Goal: Information Seeking & Learning: Find specific fact

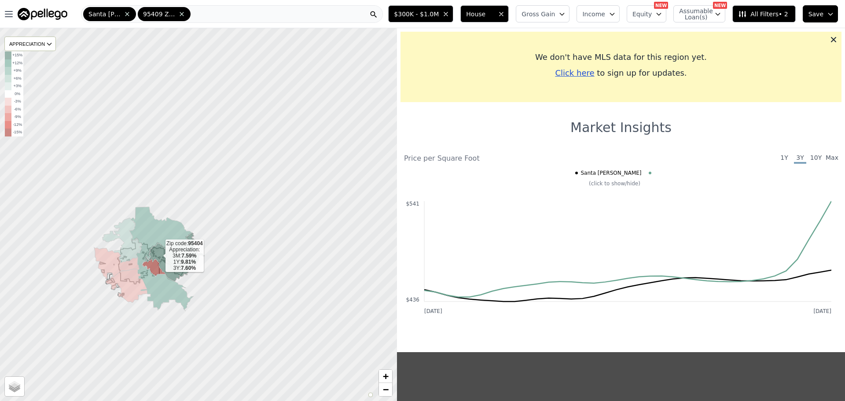
click at [166, 241] on icon at bounding box center [161, 259] width 64 height 104
click at [167, 257] on icon at bounding box center [174, 257] width 59 height 48
click at [184, 268] on icon at bounding box center [174, 257] width 59 height 48
click at [206, 294] on div at bounding box center [198, 214] width 476 height 447
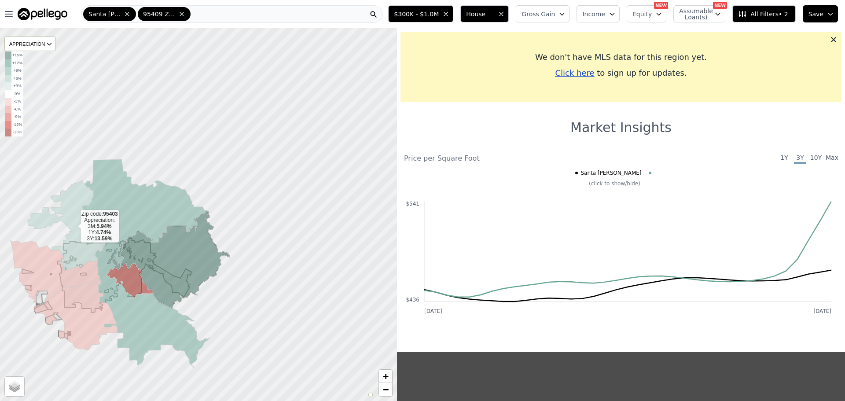
click at [82, 264] on icon at bounding box center [67, 225] width 79 height 90
click at [92, 287] on icon at bounding box center [76, 316] width 84 height 67
click at [156, 320] on icon at bounding box center [146, 263] width 129 height 209
click at [180, 275] on icon at bounding box center [171, 259] width 118 height 97
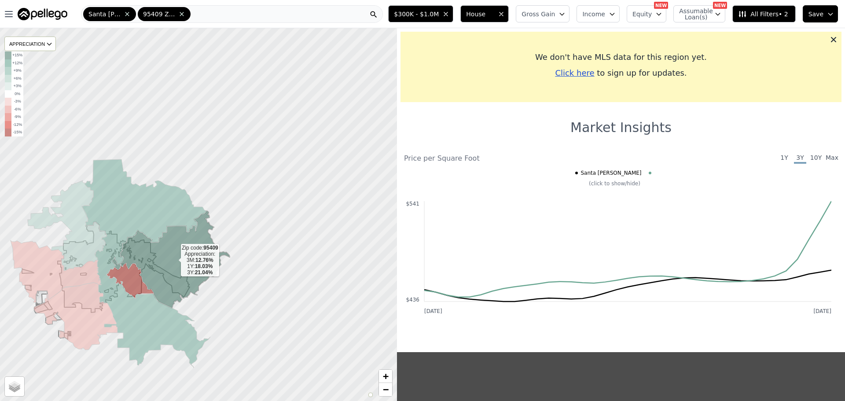
click at [161, 253] on icon at bounding box center [171, 259] width 118 height 97
click at [145, 255] on icon at bounding box center [171, 259] width 118 height 97
click at [160, 286] on icon at bounding box center [171, 259] width 118 height 97
click at [137, 277] on icon at bounding box center [131, 281] width 48 height 36
click at [183, 266] on icon at bounding box center [171, 259] width 118 height 97
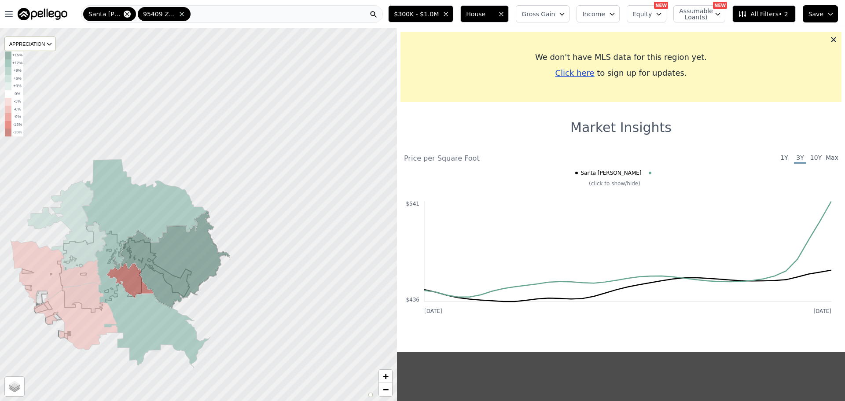
click at [124, 14] on icon at bounding box center [127, 14] width 7 height 7
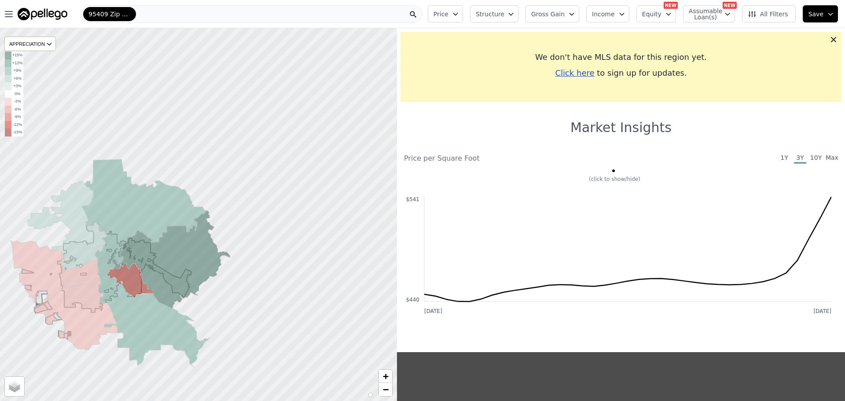
drag, startPoint x: 213, startPoint y: 287, endPoint x: 316, endPoint y: 162, distance: 162.6
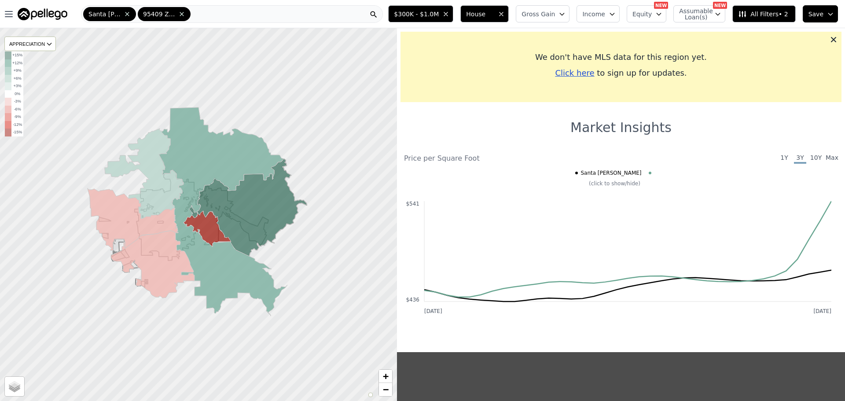
click at [177, 15] on span at bounding box center [181, 14] width 9 height 7
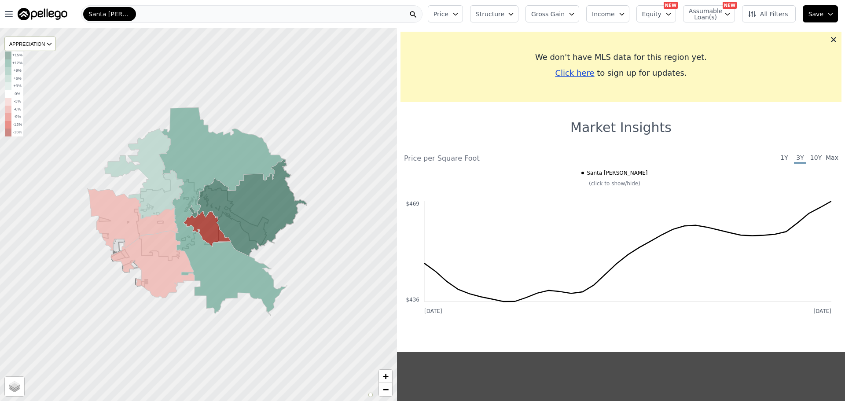
click at [174, 15] on div "Santa [PERSON_NAME]" at bounding box center [252, 14] width 342 height 18
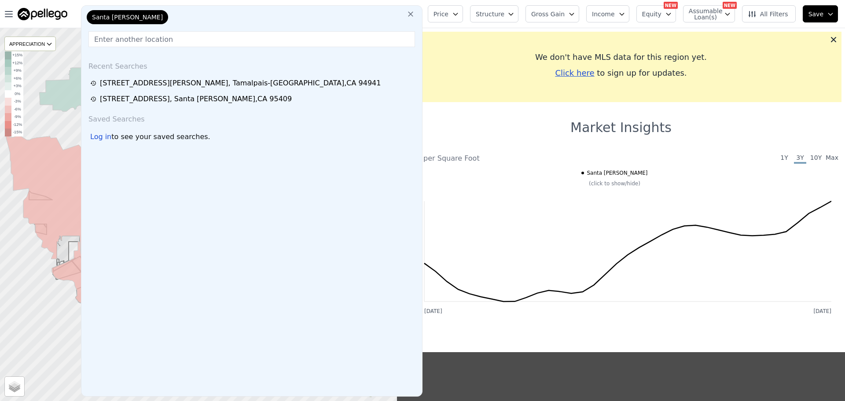
click at [122, 19] on div "Santa [PERSON_NAME]" at bounding box center [127, 17] width 81 height 14
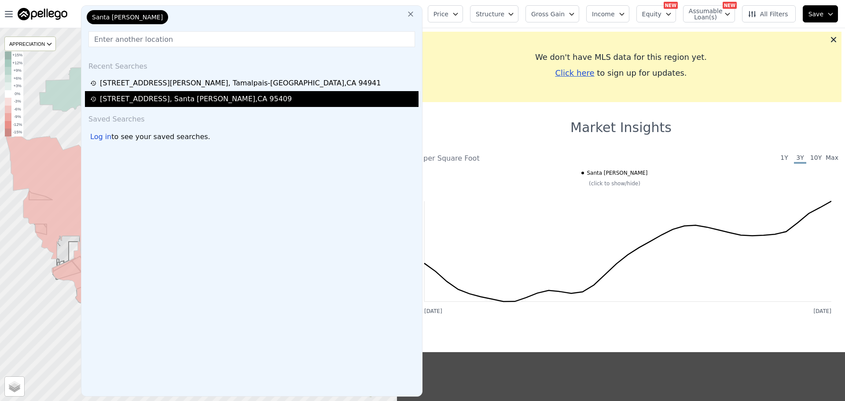
click at [241, 103] on div "405 Simi Pl , Santa Rosa , CA 95409" at bounding box center [253, 99] width 326 height 11
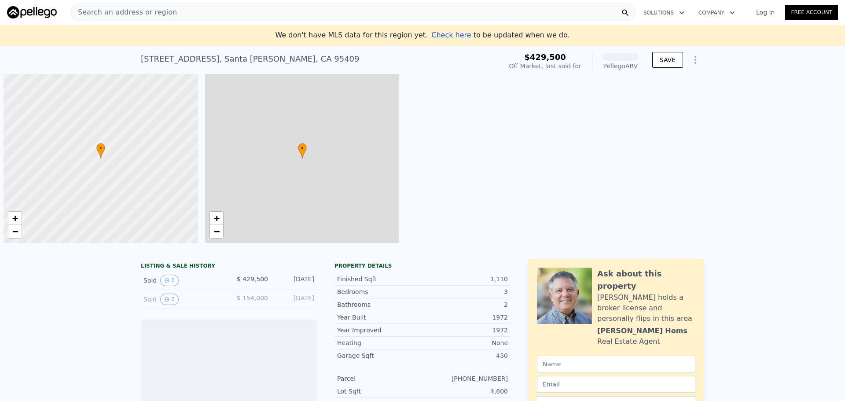
scroll to position [0, 4]
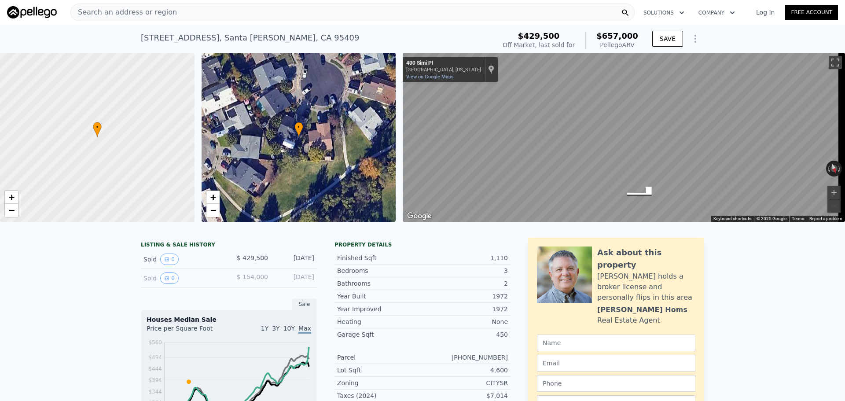
click at [168, 33] on div "405 Simi Pl , Santa Rosa , CA 95409" at bounding box center [250, 38] width 219 height 12
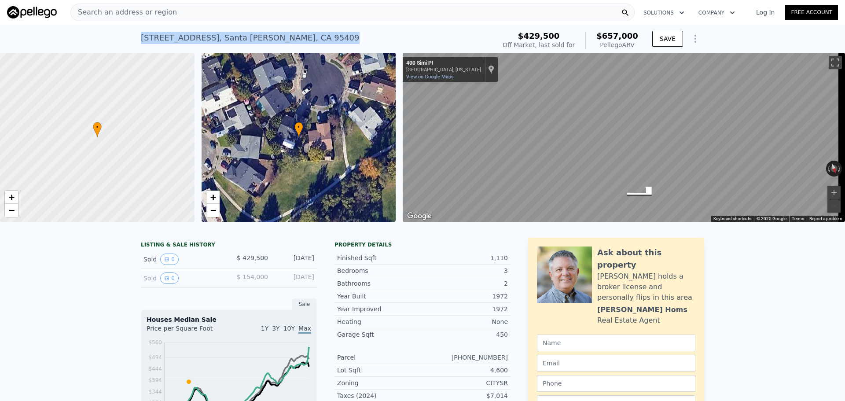
click at [168, 33] on div "405 Simi Pl , Santa Rosa , CA 95409" at bounding box center [250, 38] width 219 height 12
copy div "405 Simi Pl , Santa Rosa , CA 95409 Sold Jun 2004 for $429,500 (~ARV $657k )"
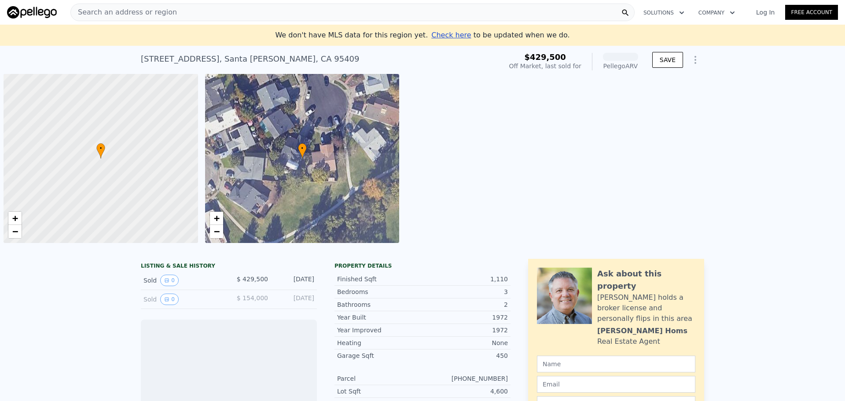
scroll to position [0, 4]
